Goal: Use online tool/utility: Utilize a website feature to perform a specific function

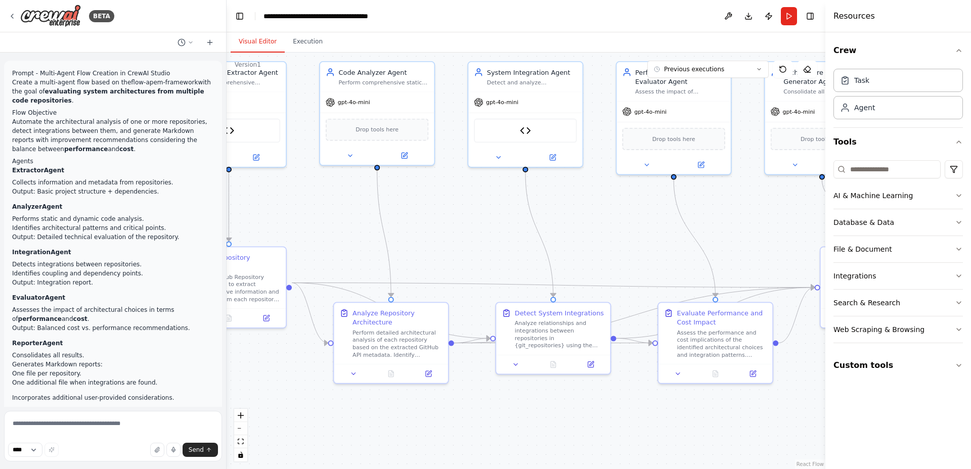
scroll to position [5732, 0]
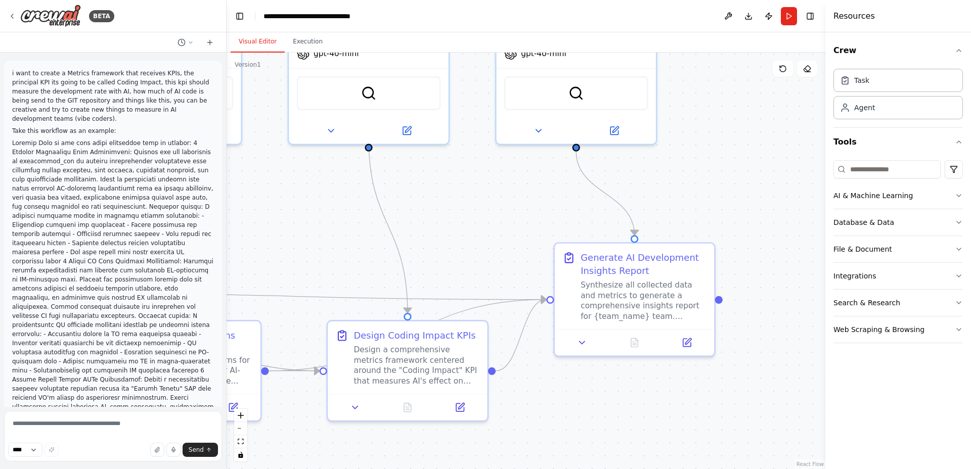
scroll to position [1462, 0]
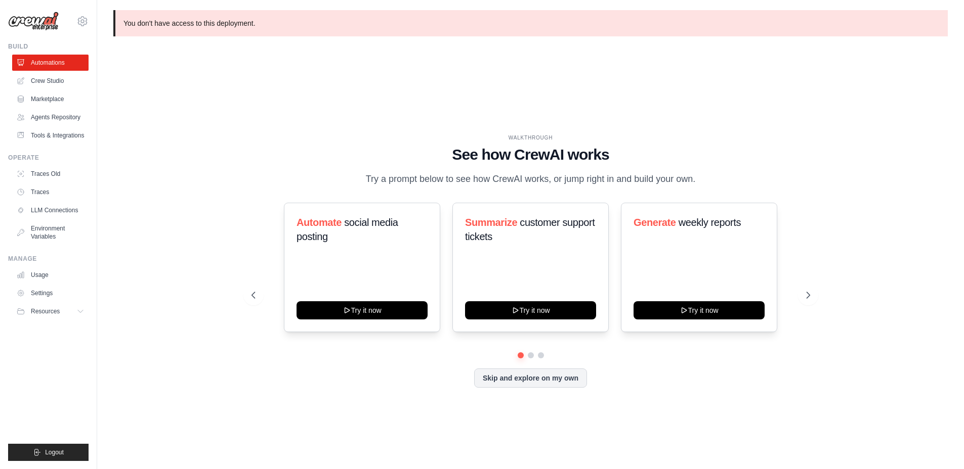
drag, startPoint x: 290, startPoint y: 88, endPoint x: 292, endPoint y: 94, distance: 6.6
click at [293, 94] on div "WALKTHROUGH See how [PERSON_NAME] works Try a prompt below to see how [PERSON_N…" at bounding box center [530, 269] width 834 height 449
click at [54, 86] on link "Crew Studio" at bounding box center [51, 81] width 76 height 16
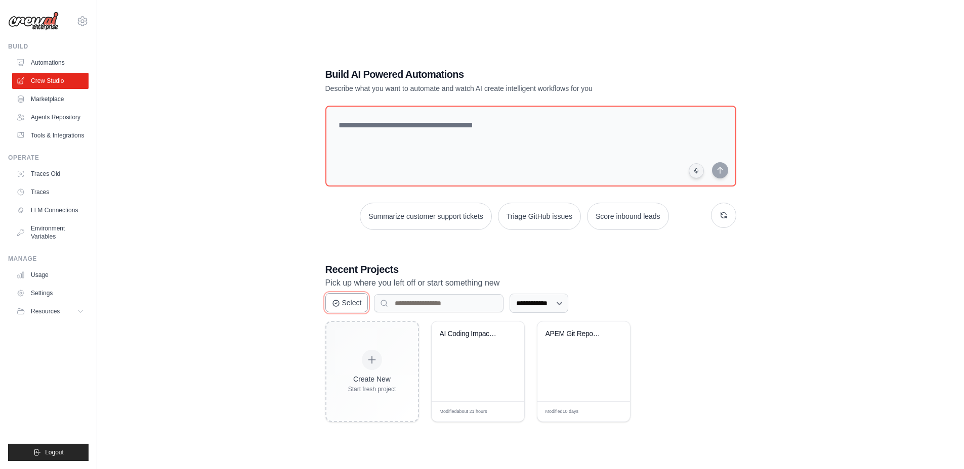
click at [353, 307] on button "Select" at bounding box center [346, 302] width 43 height 19
click at [344, 307] on button "Cancel" at bounding box center [348, 302] width 46 height 19
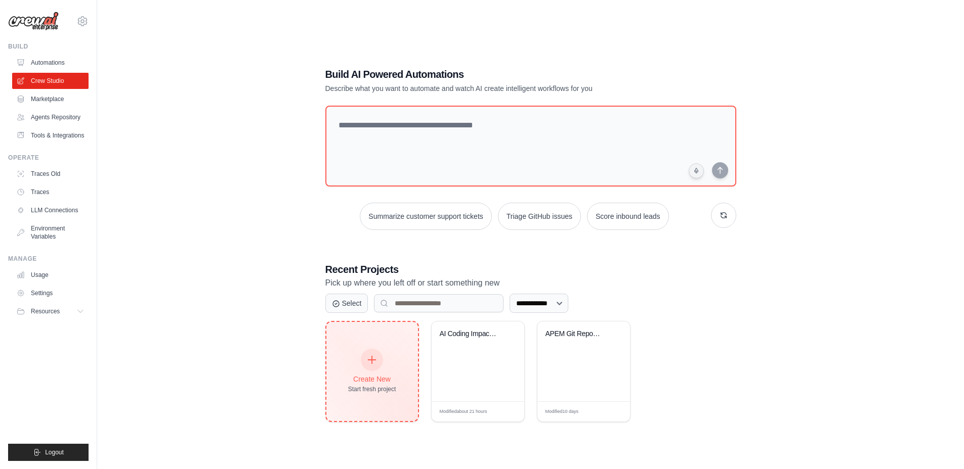
click at [362, 365] on div "Create New Start fresh project" at bounding box center [372, 372] width 48 height 44
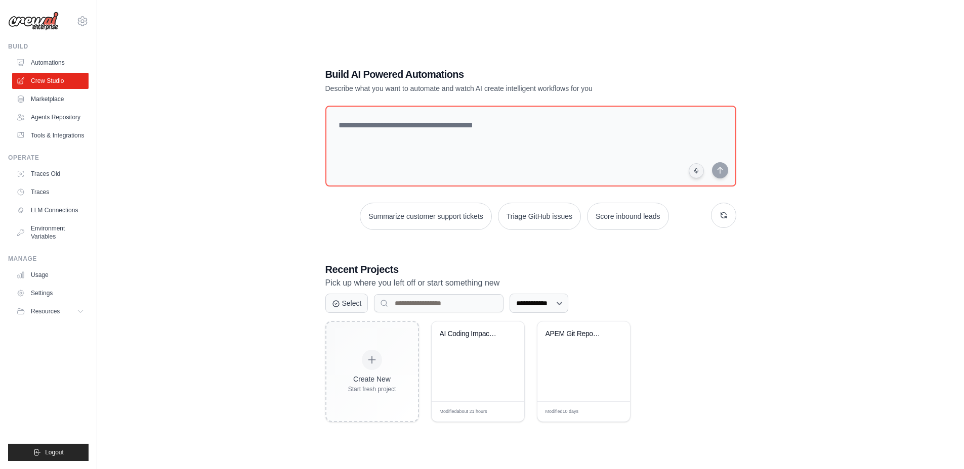
drag, startPoint x: 372, startPoint y: 365, endPoint x: 969, endPoint y: 232, distance: 611.4
